Goal: Task Accomplishment & Management: Use online tool/utility

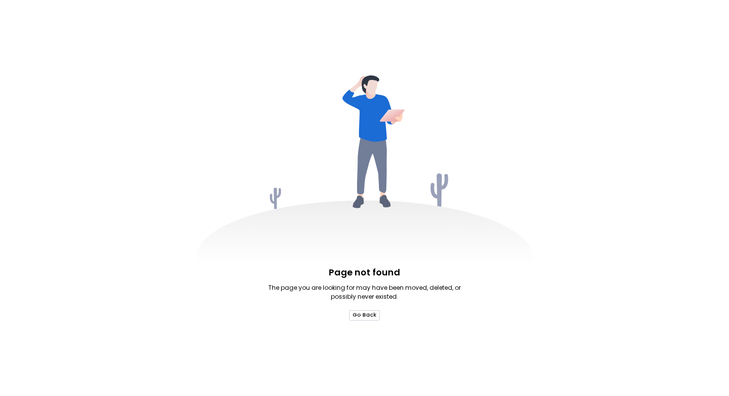
click at [366, 312] on button "Go Back" at bounding box center [364, 315] width 31 height 10
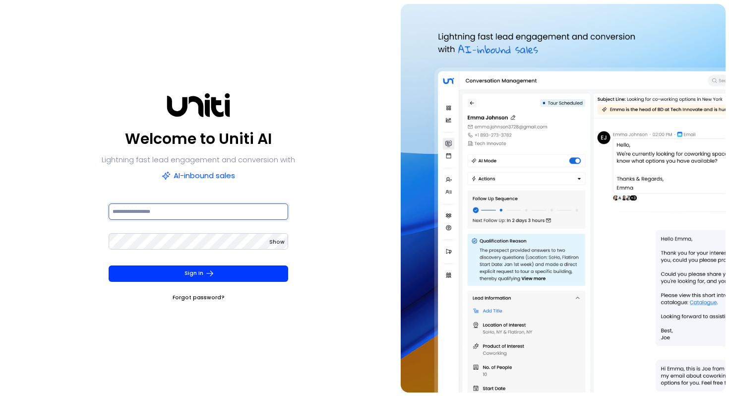
click at [162, 214] on input at bounding box center [199, 211] width 180 height 16
type input "**********"
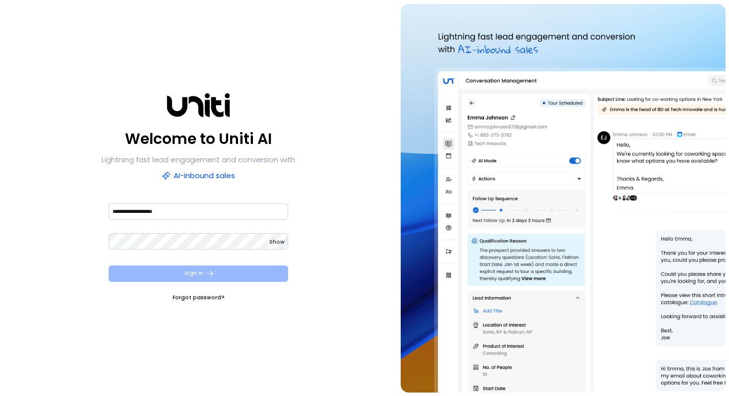
click at [155, 275] on button "Sign In" at bounding box center [199, 273] width 180 height 16
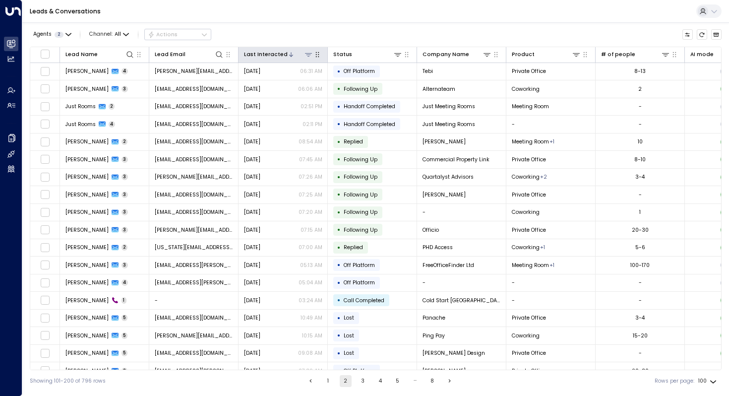
click at [264, 50] on div "Last Interacted" at bounding box center [266, 54] width 44 height 9
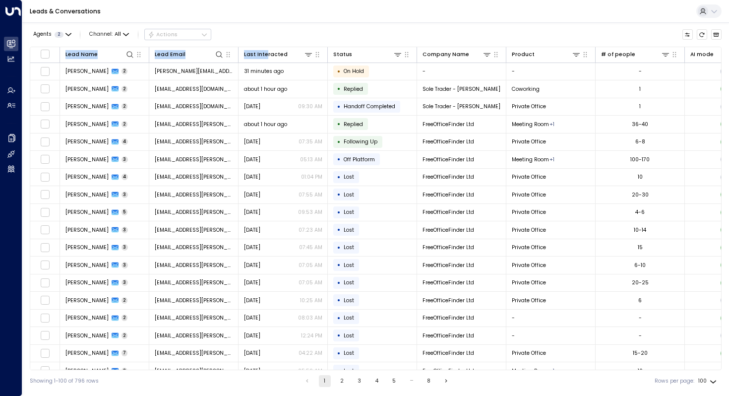
drag, startPoint x: 264, startPoint y: 50, endPoint x: 285, endPoint y: 32, distance: 27.8
click at [285, 32] on div "Agents 2 Channel: All Actions Lead Name Lead Email Last Interacted Status Compa…" at bounding box center [376, 207] width 692 height 370
click at [299, 16] on div "Leads & Conversations" at bounding box center [375, 11] width 707 height 23
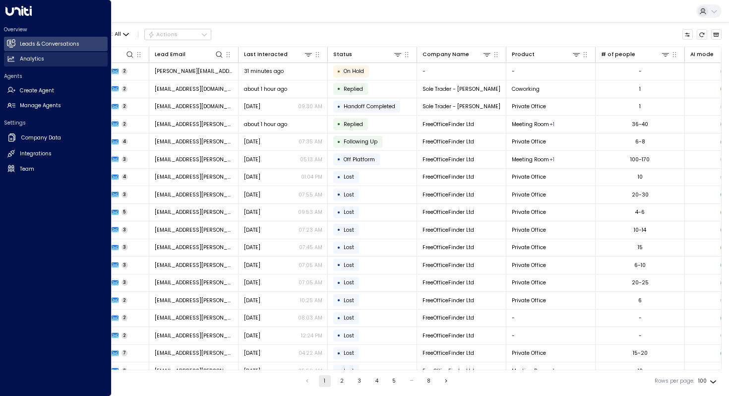
click at [31, 57] on h2 "Analytics" at bounding box center [32, 59] width 24 height 8
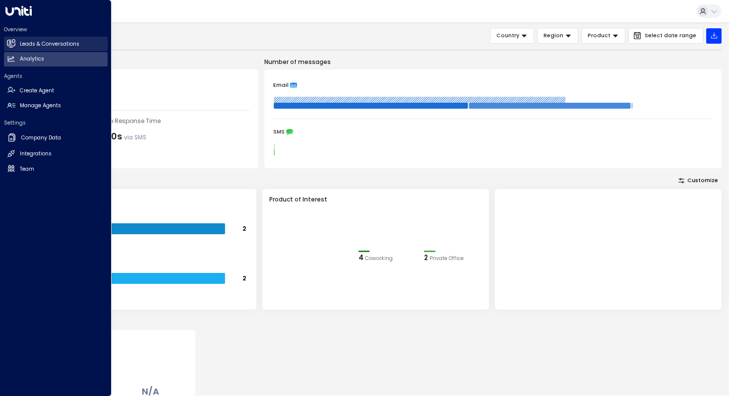
click at [36, 43] on h2 "Leads & Conversations" at bounding box center [50, 44] width 60 height 8
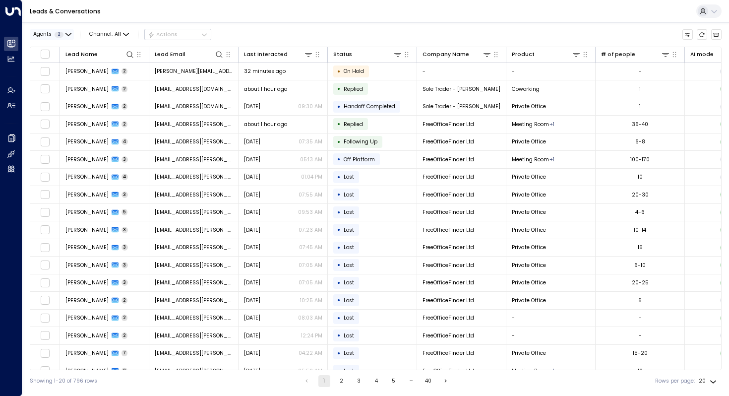
click at [70, 34] on icon "button" at bounding box center [68, 34] width 5 height 2
click at [127, 36] on div at bounding box center [364, 198] width 729 height 396
click at [127, 35] on icon "button" at bounding box center [126, 35] width 6 height 6
click at [104, 91] on span "Voice" at bounding box center [105, 92] width 16 height 8
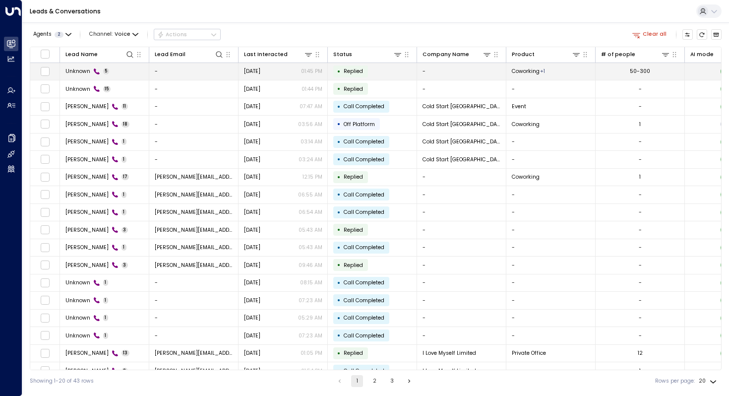
click at [114, 69] on td "Unknown 5" at bounding box center [104, 71] width 89 height 17
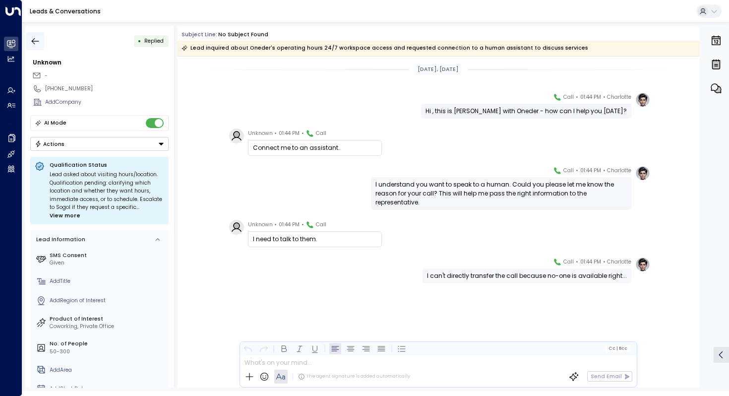
click at [35, 36] on icon "button" at bounding box center [35, 41] width 10 height 10
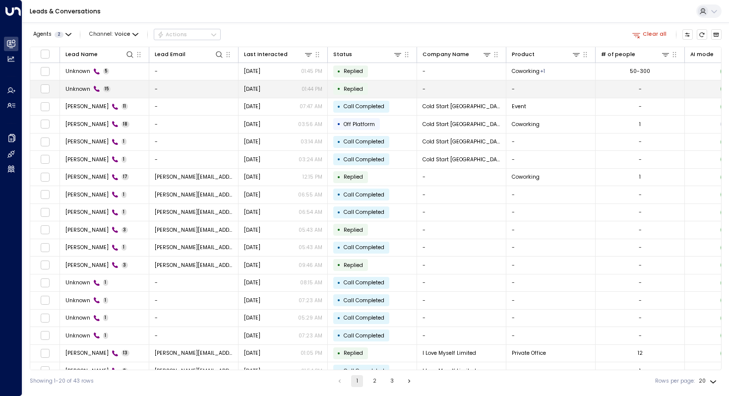
click at [68, 89] on span "Unknown" at bounding box center [77, 88] width 25 height 7
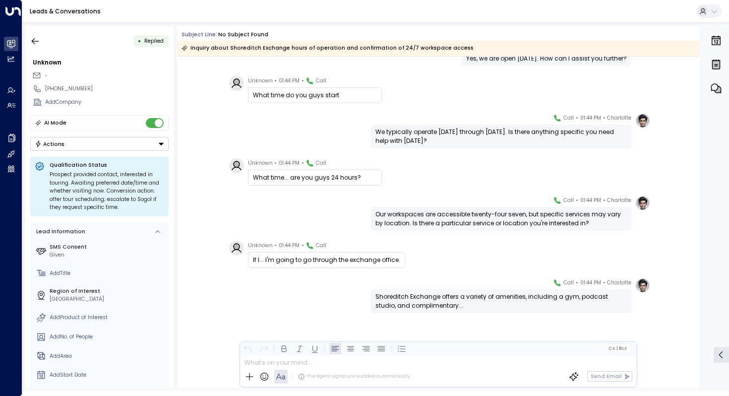
scroll to position [346, 0]
